Goal: Find specific page/section: Find specific page/section

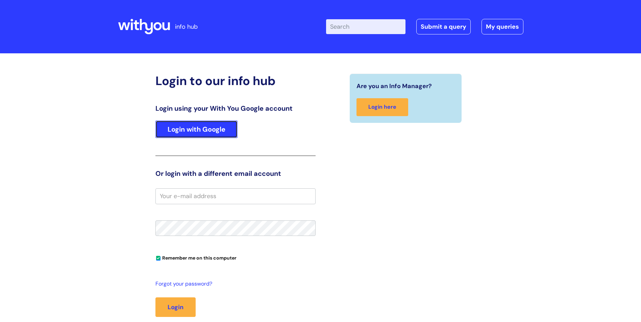
click at [225, 132] on link "Login with Google" at bounding box center [196, 130] width 82 height 18
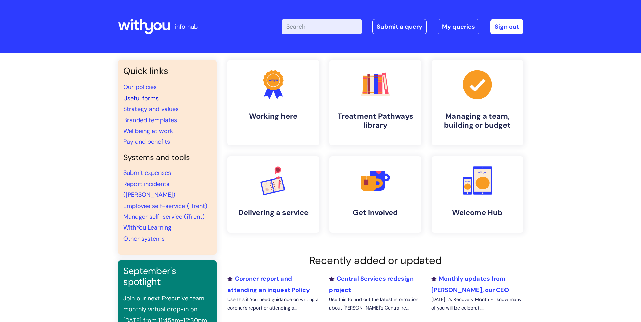
click at [147, 98] on link "Useful forms" at bounding box center [140, 98] width 35 height 8
click at [190, 213] on link "Manager self-service (iTrent)" at bounding box center [163, 217] width 81 height 8
click at [138, 98] on link "Useful forms" at bounding box center [140, 98] width 35 height 8
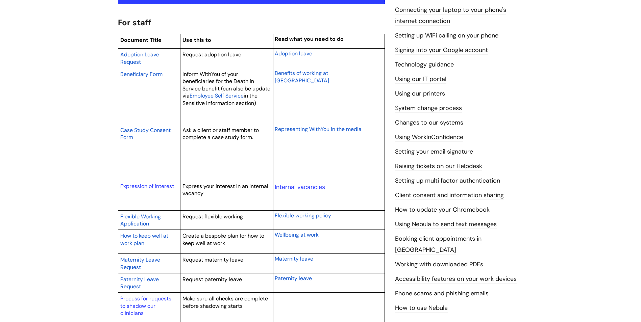
scroll to position [169, 0]
